Goal: Information Seeking & Learning: Learn about a topic

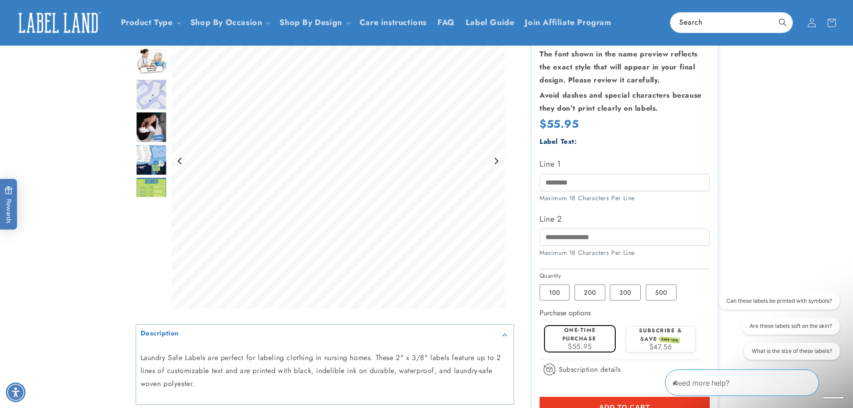
scroll to position [90, 0]
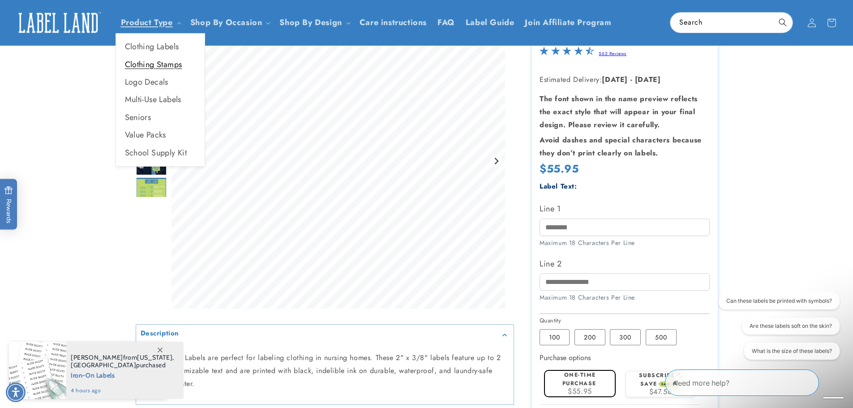
click at [169, 63] on link "Clothing Stamps" at bounding box center [160, 64] width 89 height 17
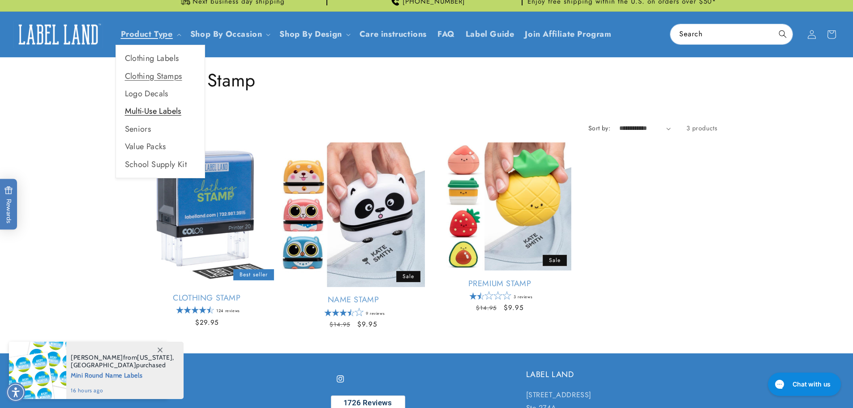
scroll to position [45, 0]
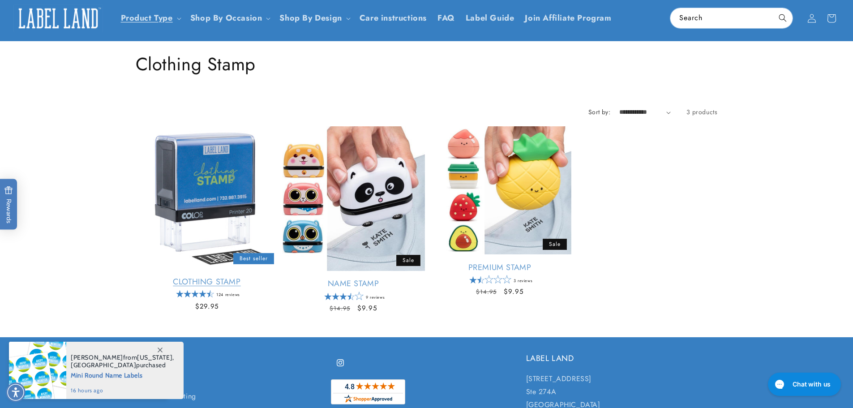
click at [208, 277] on link "Clothing Stamp" at bounding box center [207, 282] width 143 height 10
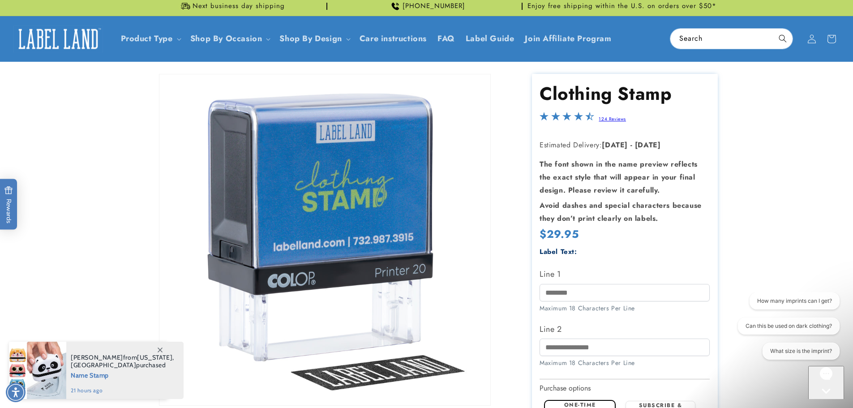
scroll to position [45, 0]
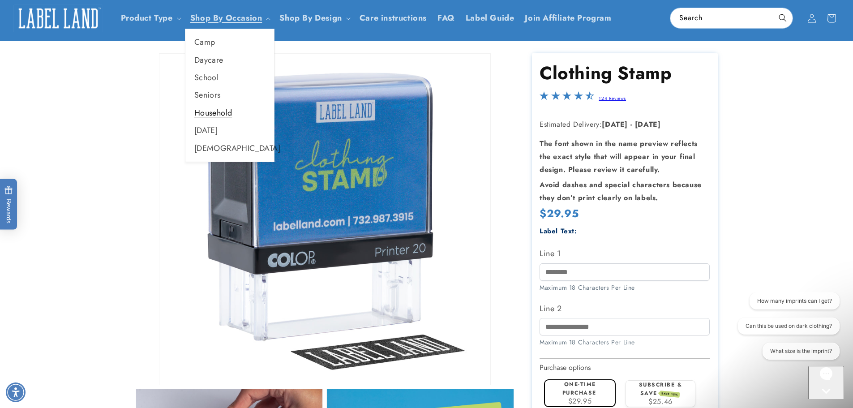
click at [211, 111] on link "Household" at bounding box center [229, 112] width 89 height 17
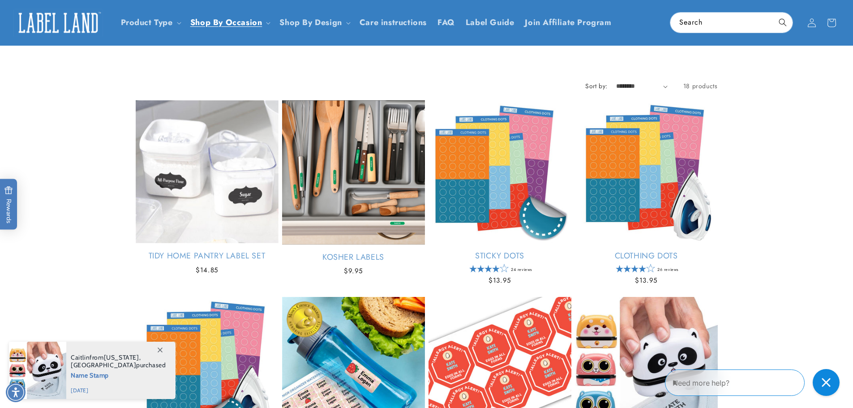
scroll to position [45, 0]
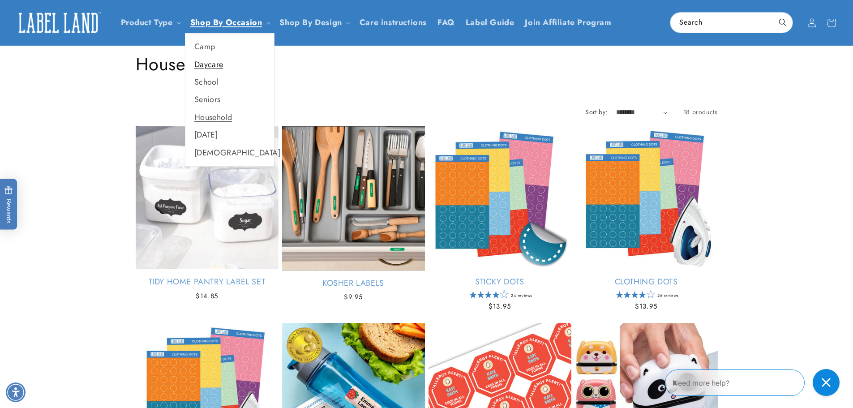
click at [209, 66] on link "Daycare" at bounding box center [229, 64] width 89 height 17
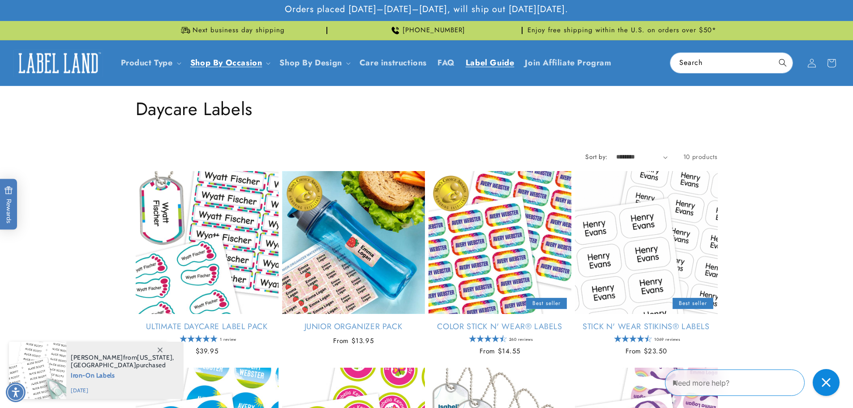
click at [494, 62] on span "Label Guide" at bounding box center [490, 63] width 49 height 10
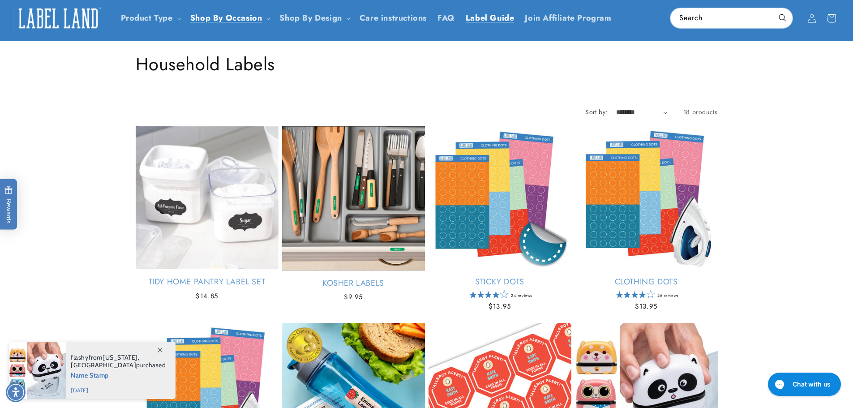
click at [483, 16] on span "Label Guide" at bounding box center [490, 18] width 49 height 10
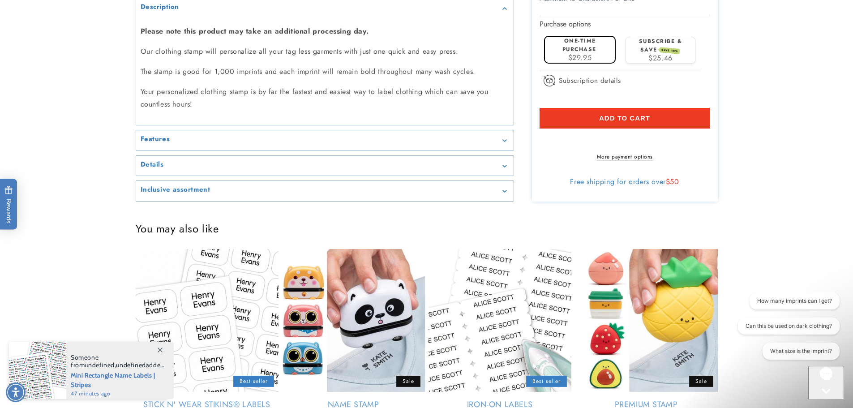
scroll to position [1030, 0]
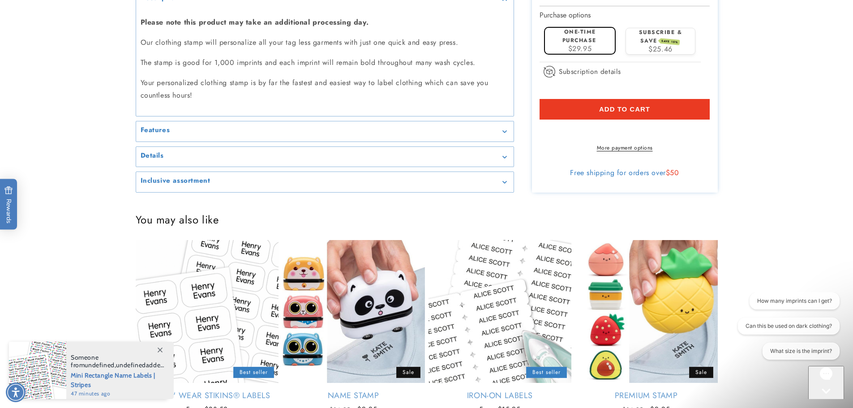
click at [510, 131] on summary "Features" at bounding box center [325, 131] width 378 height 20
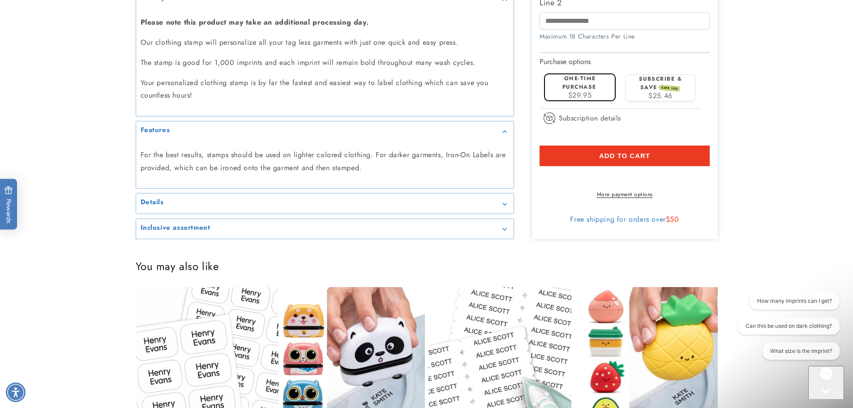
click at [504, 203] on icon "Gallery Viewer" at bounding box center [505, 204] width 4 height 3
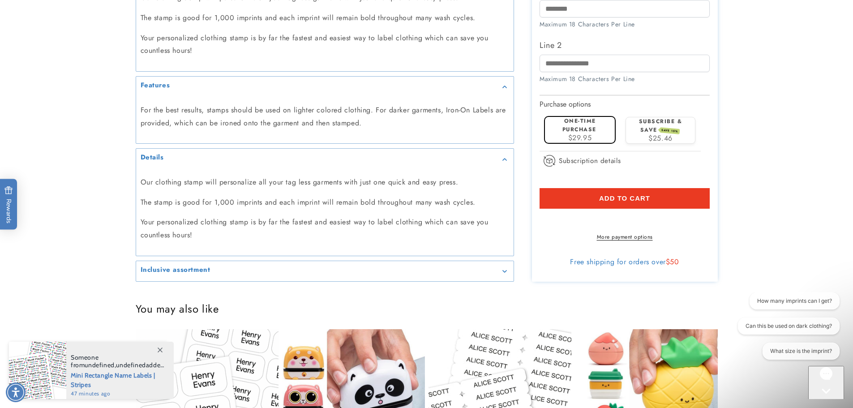
scroll to position [1120, 0]
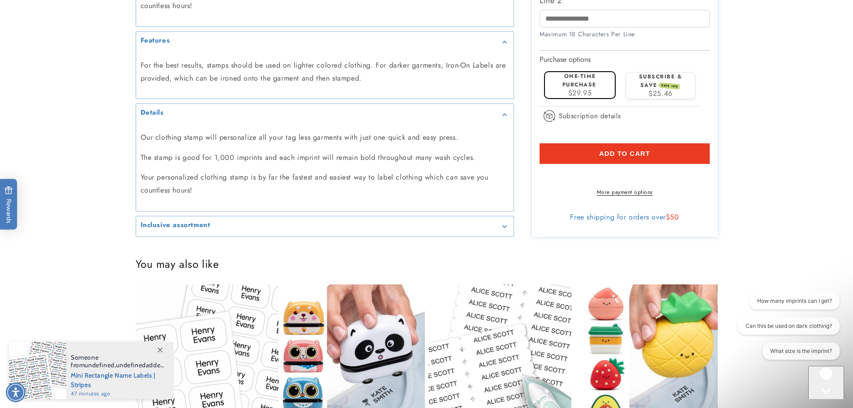
click at [502, 228] on div "Inclusive assortment" at bounding box center [325, 226] width 369 height 7
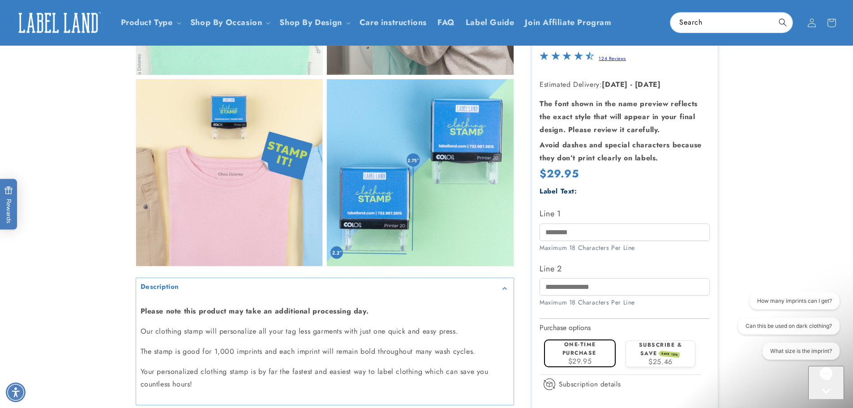
scroll to position [717, 0]
